Goal: Task Accomplishment & Management: Complete application form

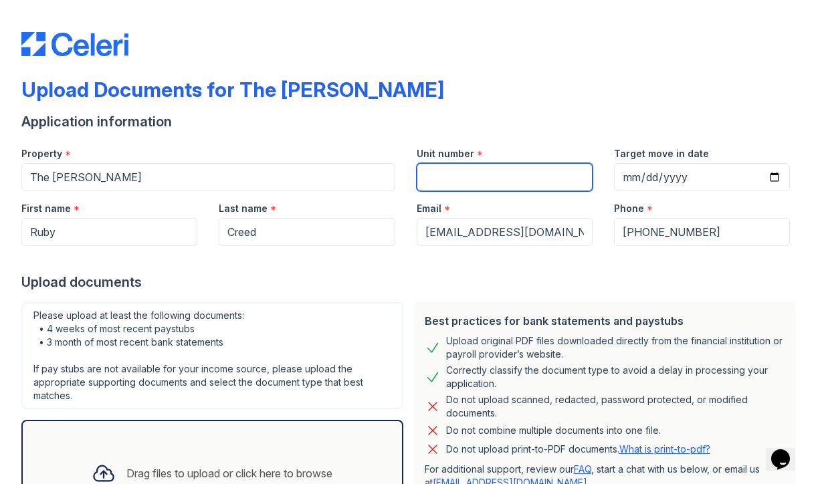
click at [466, 173] on input "Unit number" at bounding box center [505, 177] width 176 height 28
click at [426, 178] on input "308" at bounding box center [505, 177] width 176 height 28
type input "A-308"
click at [380, 300] on div "Please upload at least the following documents: • 4 weeks of most recent paystu…" at bounding box center [212, 415] width 393 height 236
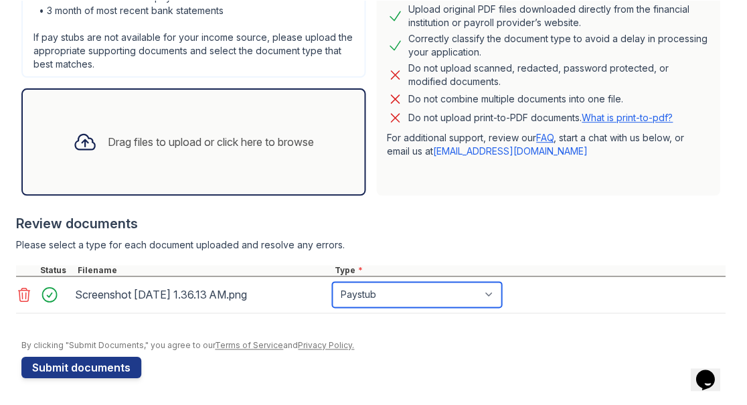
scroll to position [331, 0]
select select "other"
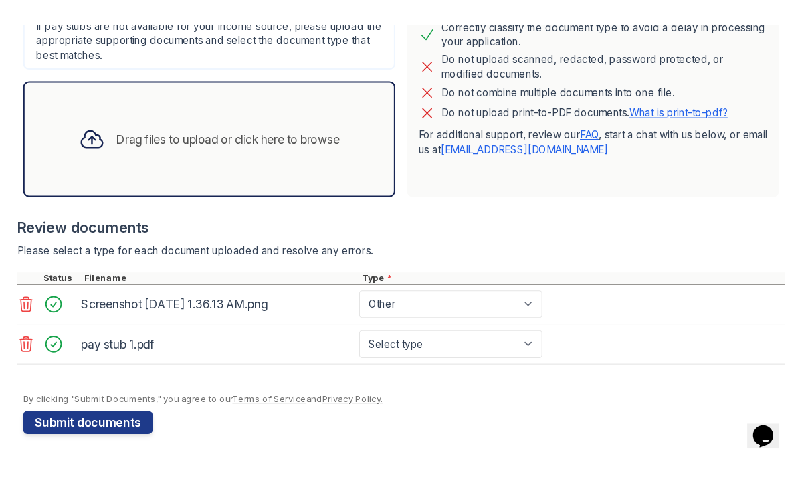
scroll to position [368, 0]
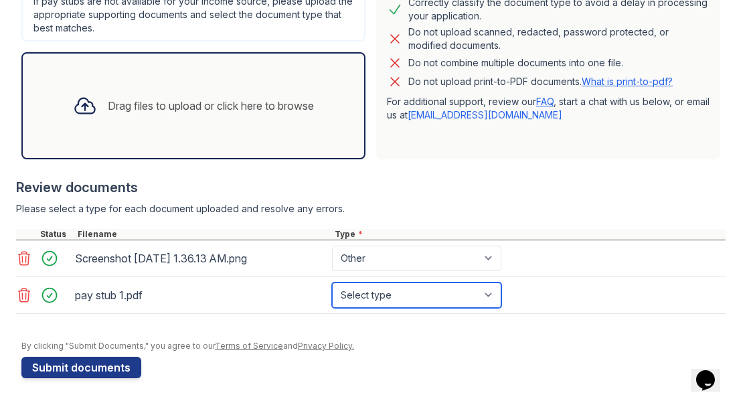
select select "paystub"
click at [300, 306] on div "pay stub 1.pdf" at bounding box center [200, 294] width 257 height 25
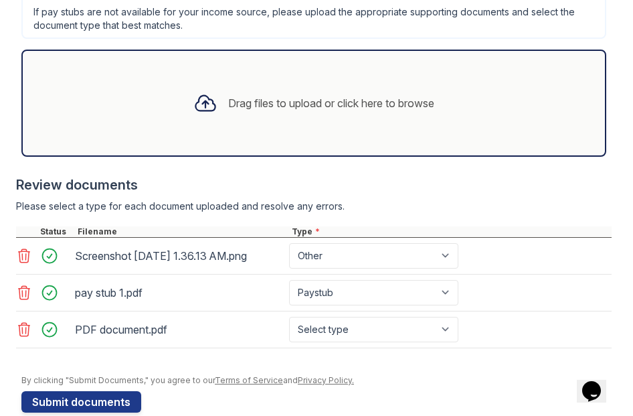
scroll to position [520, 0]
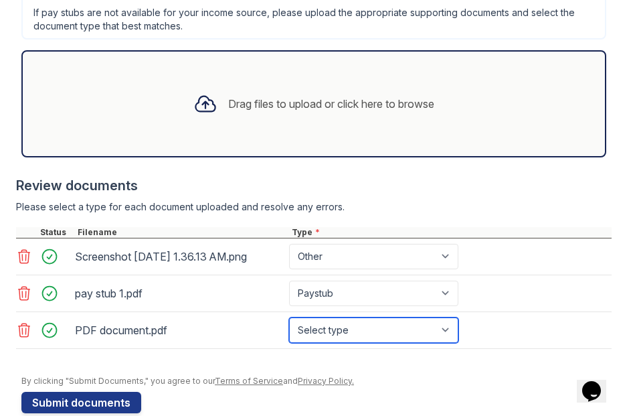
select select "bank_statement"
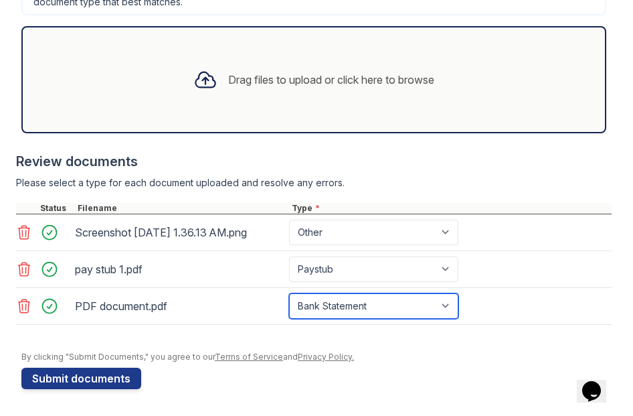
scroll to position [556, 0]
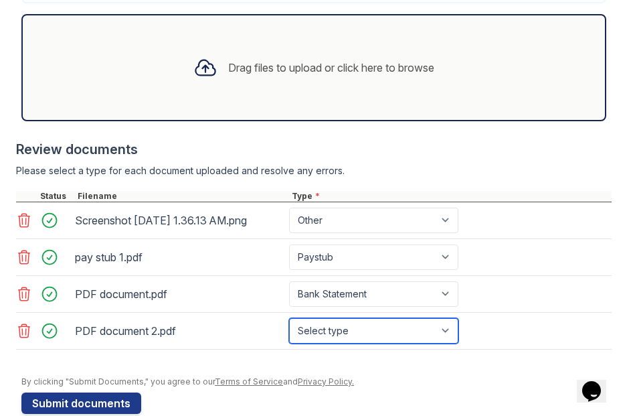
select select "bank_statement"
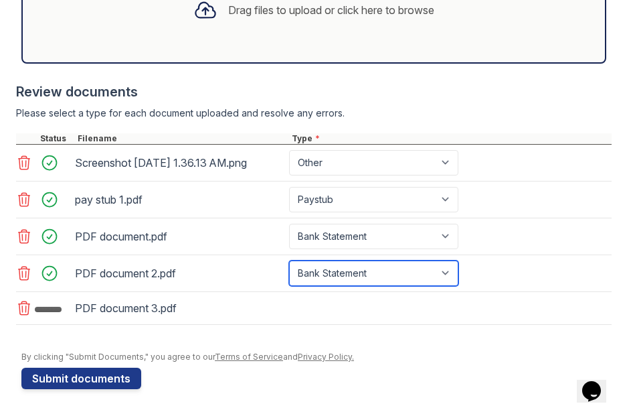
scroll to position [621, 0]
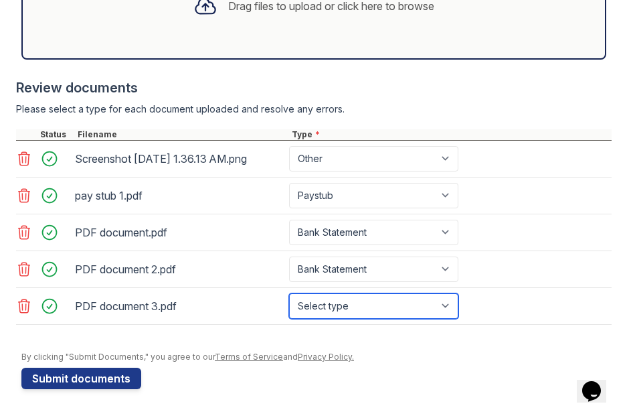
select select "bank_statement"
click at [253, 337] on div at bounding box center [314, 331] width 596 height 13
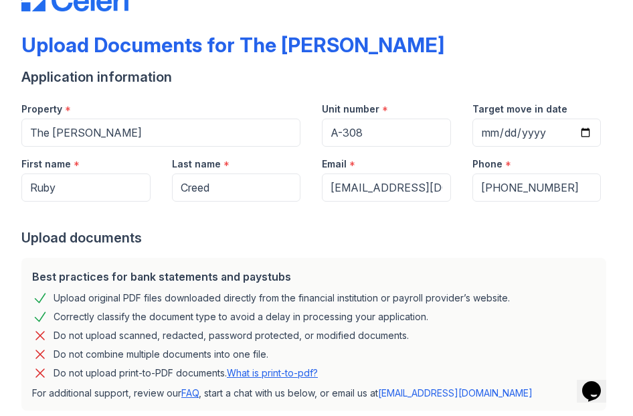
scroll to position [34, 0]
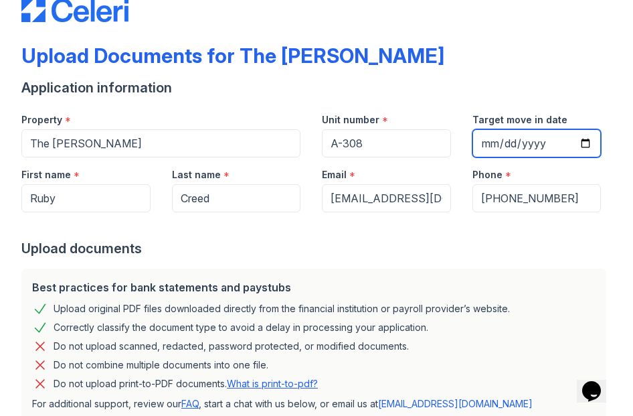
click at [507, 147] on input "Target move in date" at bounding box center [536, 143] width 129 height 28
click at [495, 148] on input "Target move in date" at bounding box center [536, 143] width 129 height 28
type input "[DATE]"
click at [511, 79] on div "Application information" at bounding box center [316, 87] width 590 height 19
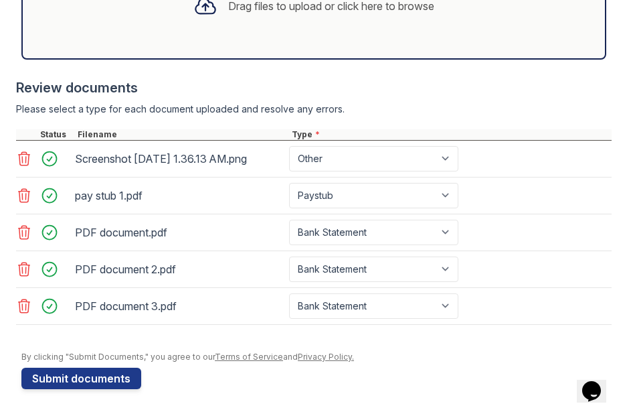
scroll to position [0, 0]
click at [120, 385] on button "Submit documents" at bounding box center [81, 377] width 120 height 21
